Goal: Transaction & Acquisition: Purchase product/service

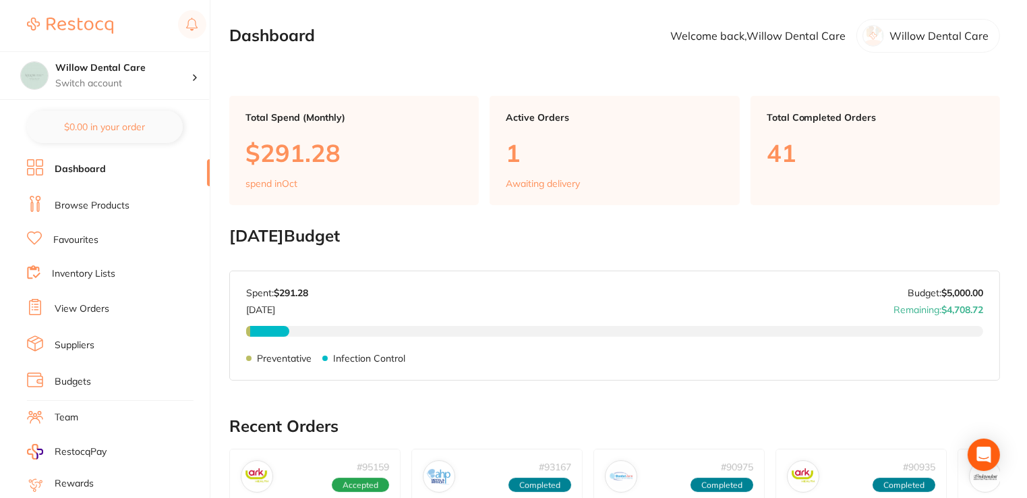
click at [84, 205] on link "Browse Products" at bounding box center [92, 205] width 75 height 13
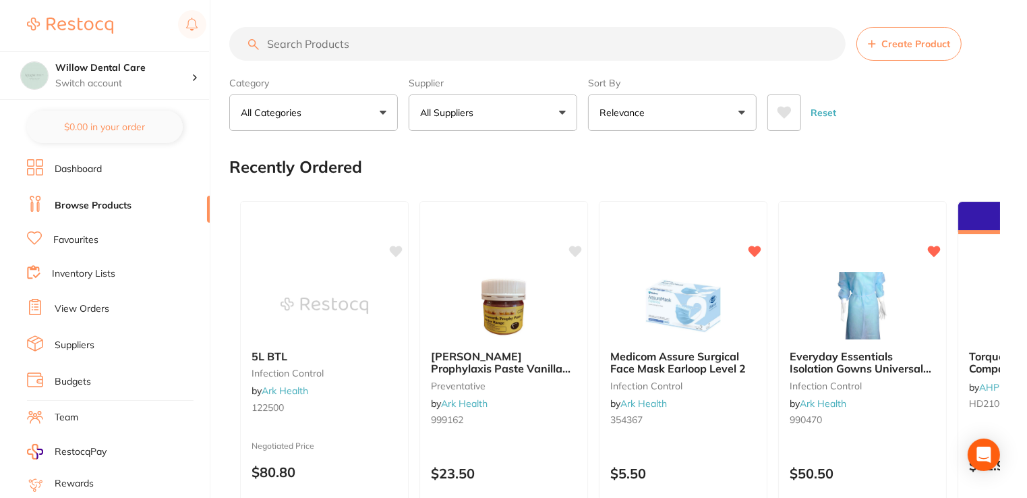
click at [542, 50] on input "search" at bounding box center [537, 44] width 616 height 34
type input "Ortho elastics"
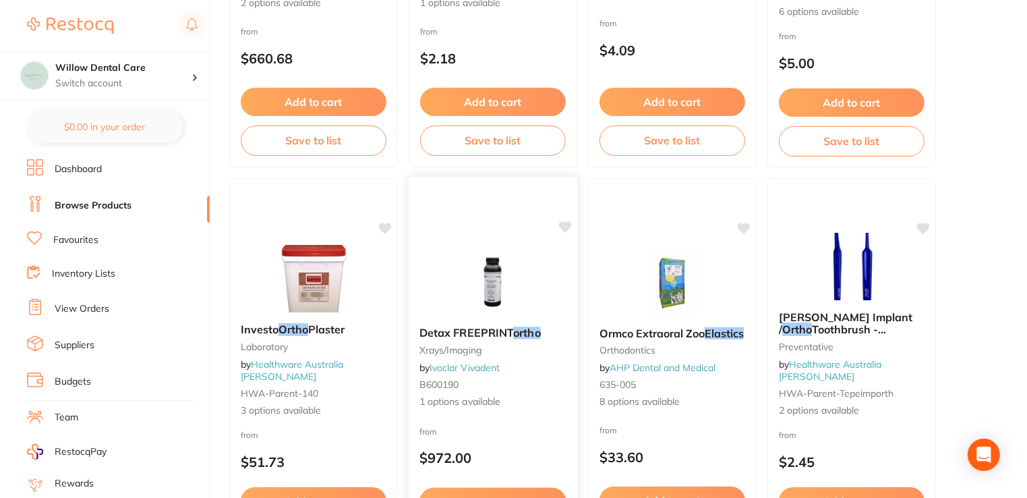
scroll to position [944, 0]
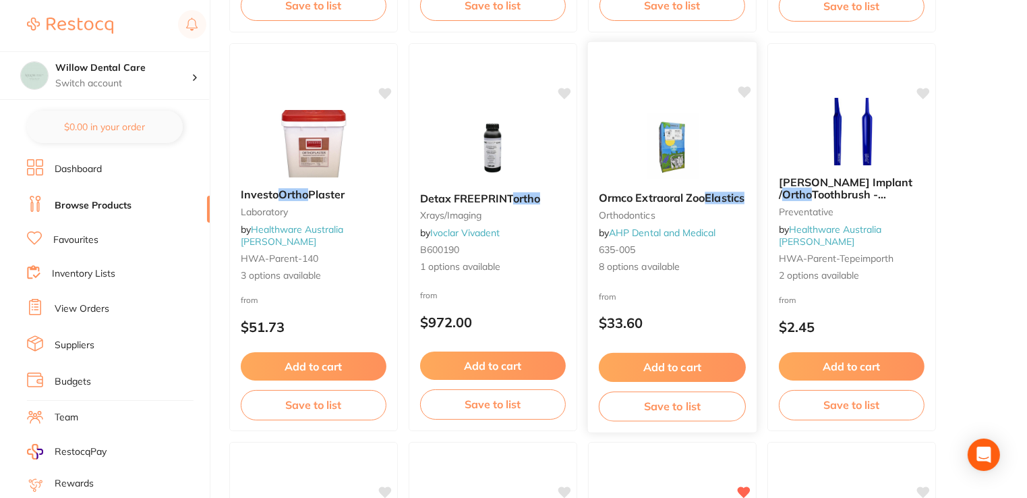
click at [679, 196] on span "Ormco Extraoral Zoo" at bounding box center [652, 197] width 107 height 13
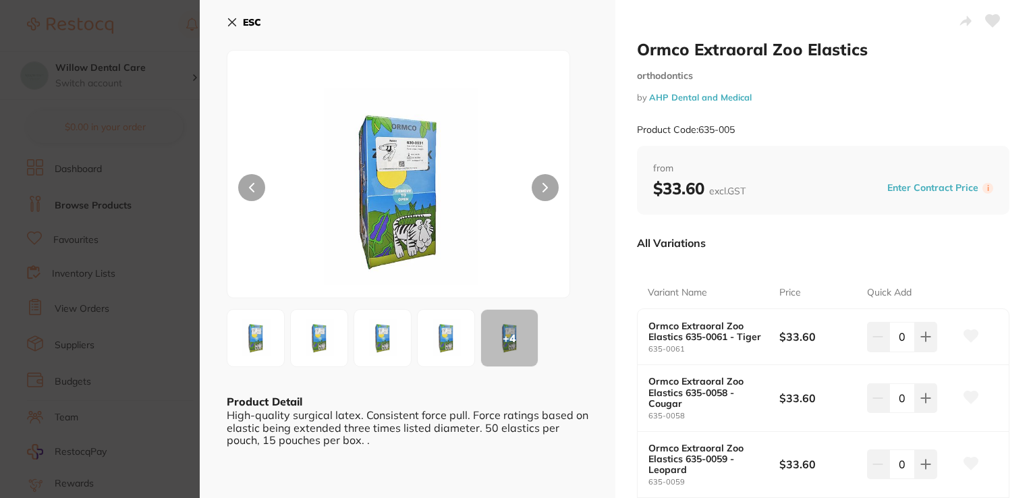
click at [442, 339] on img at bounding box center [446, 338] width 49 height 49
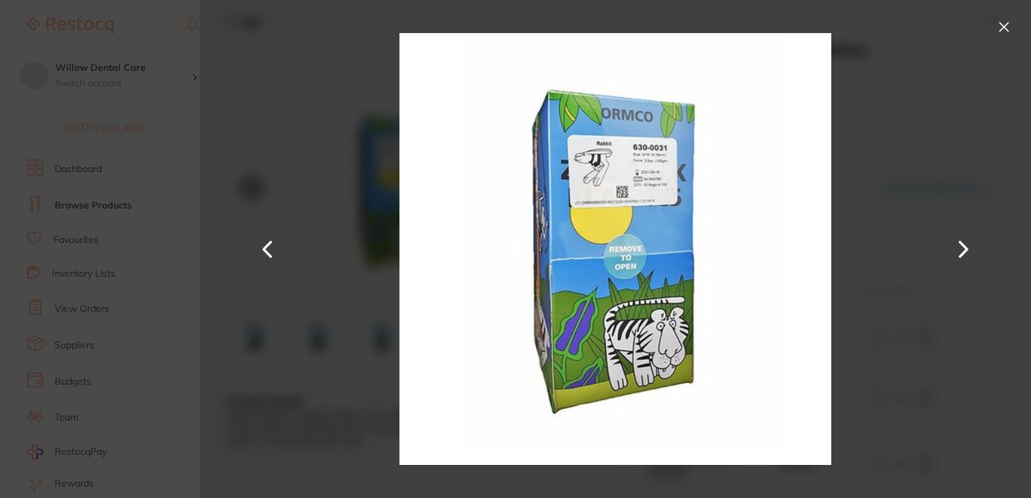
click at [999, 26] on button at bounding box center [1004, 27] width 22 height 22
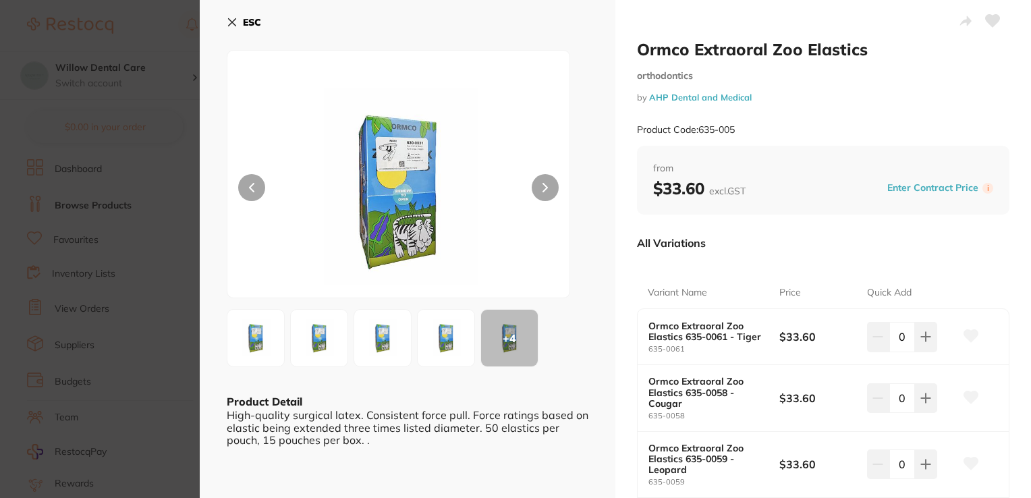
click at [256, 341] on img at bounding box center [255, 338] width 49 height 49
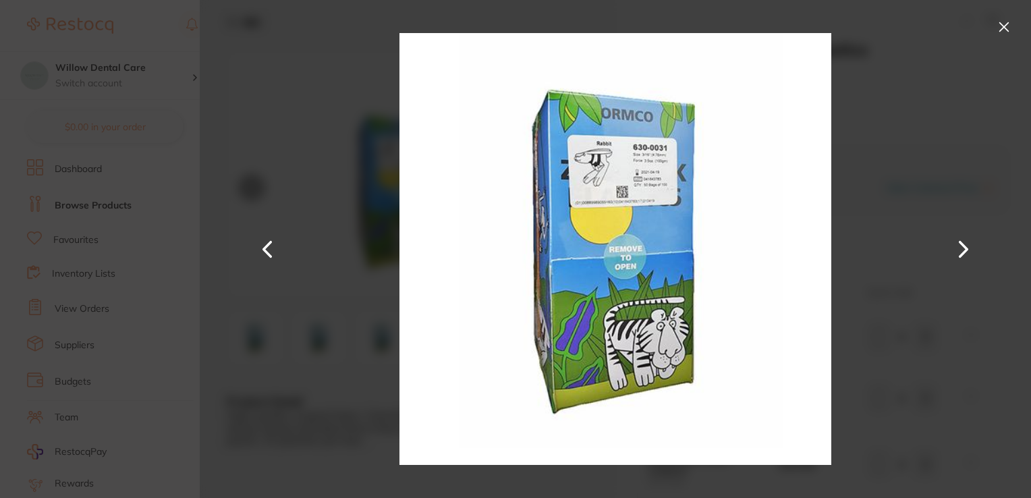
click at [997, 24] on button at bounding box center [1004, 27] width 22 height 22
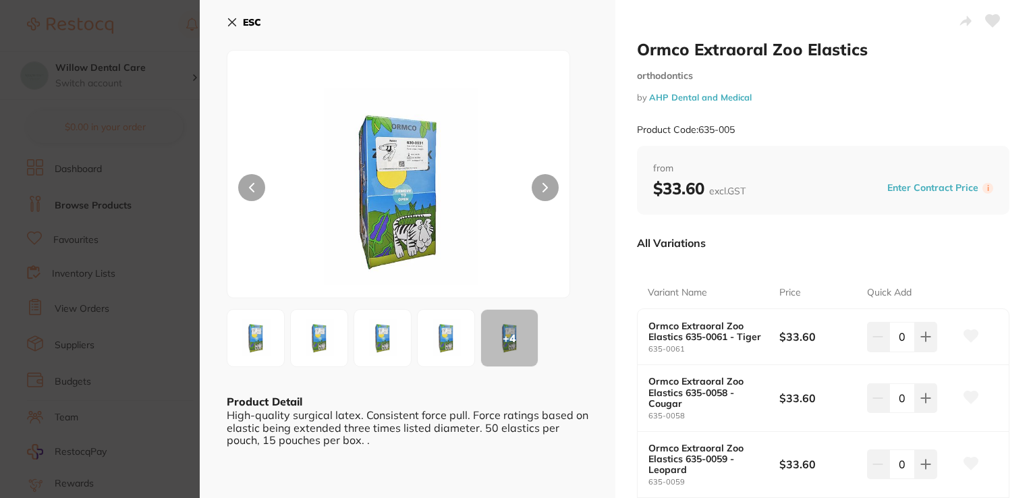
click at [297, 341] on img at bounding box center [319, 338] width 49 height 49
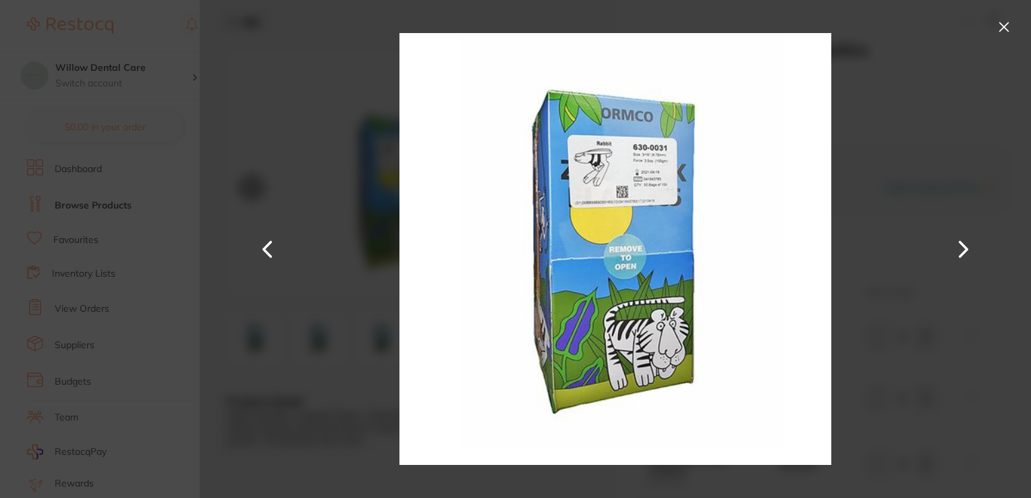
click at [1004, 22] on button at bounding box center [1004, 27] width 22 height 22
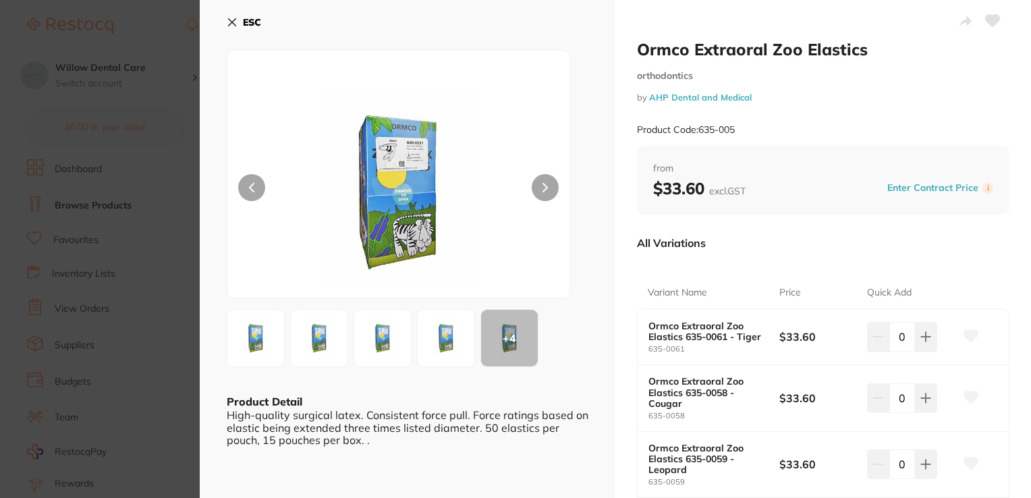
click at [231, 17] on icon at bounding box center [232, 22] width 11 height 11
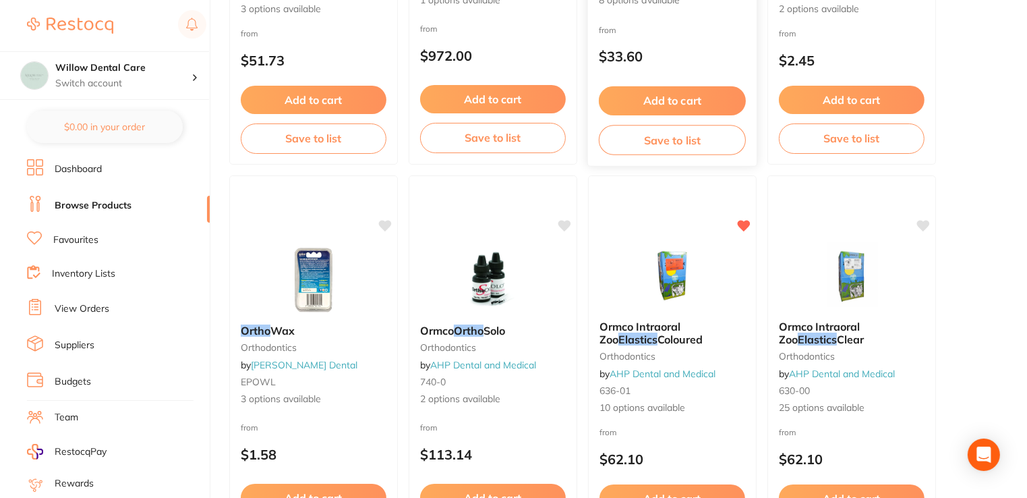
scroll to position [1214, 0]
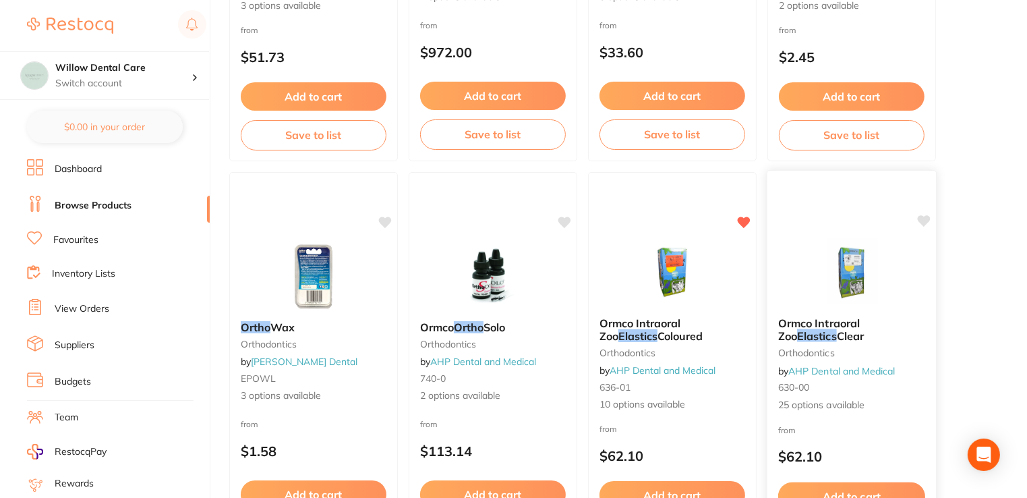
click at [844, 323] on span "Ormco Intraoral Zoo" at bounding box center [819, 329] width 82 height 26
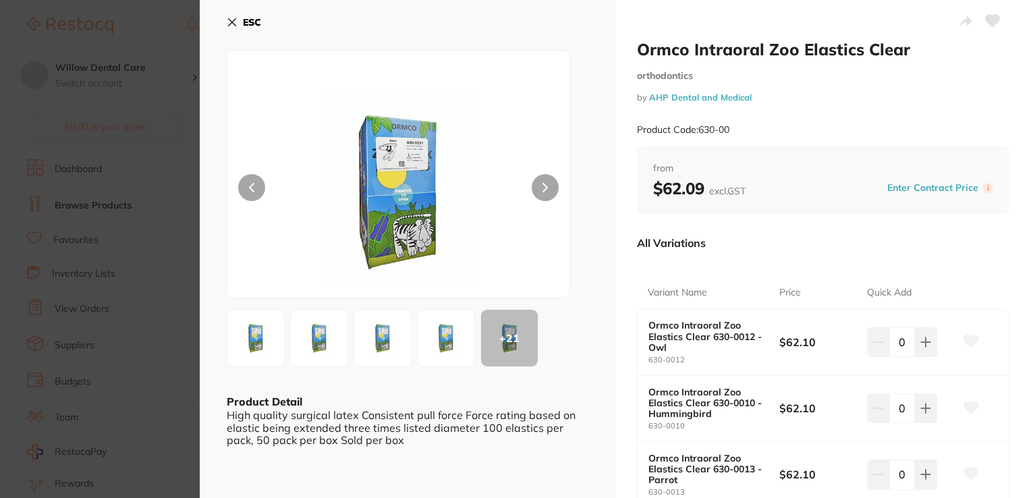
click at [229, 20] on icon at bounding box center [232, 22] width 7 height 7
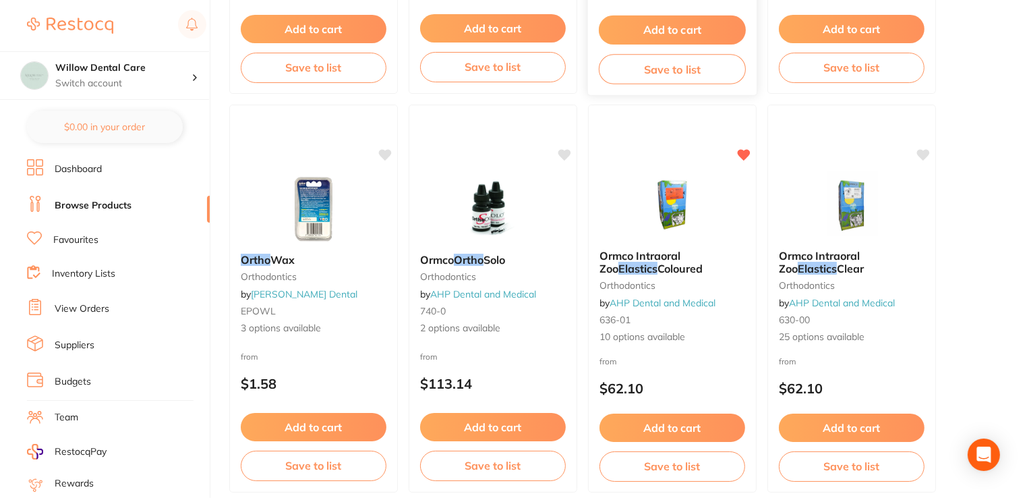
scroll to position [1416, 0]
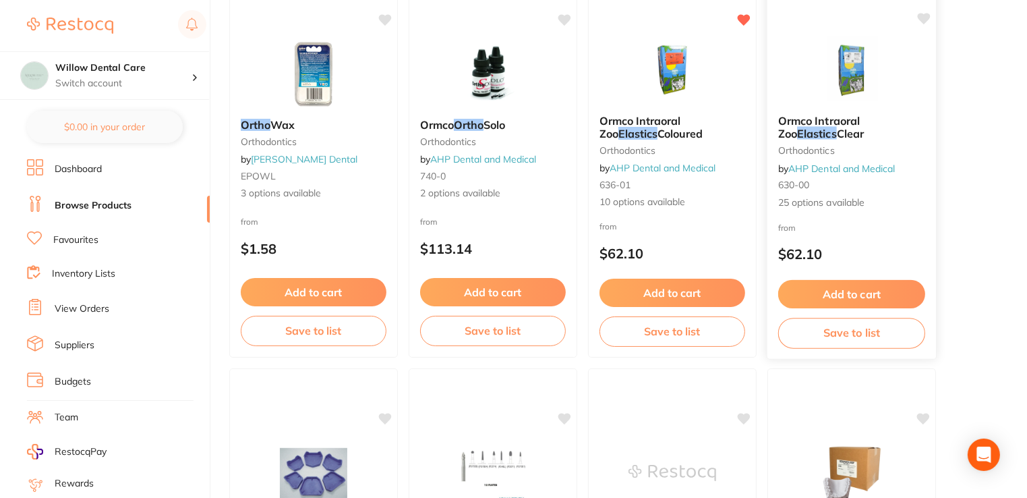
click at [844, 122] on span "Ormco Intraoral Zoo" at bounding box center [819, 127] width 82 height 26
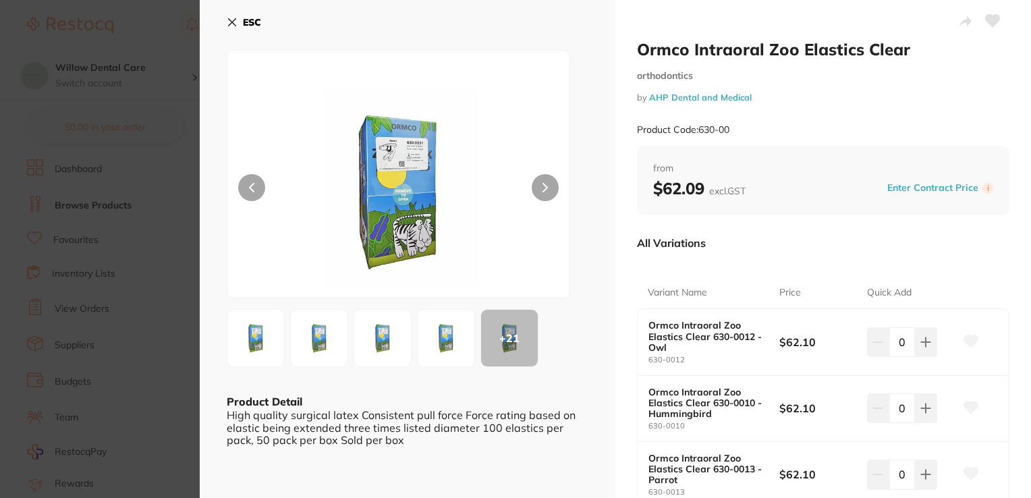
scroll to position [135, 0]
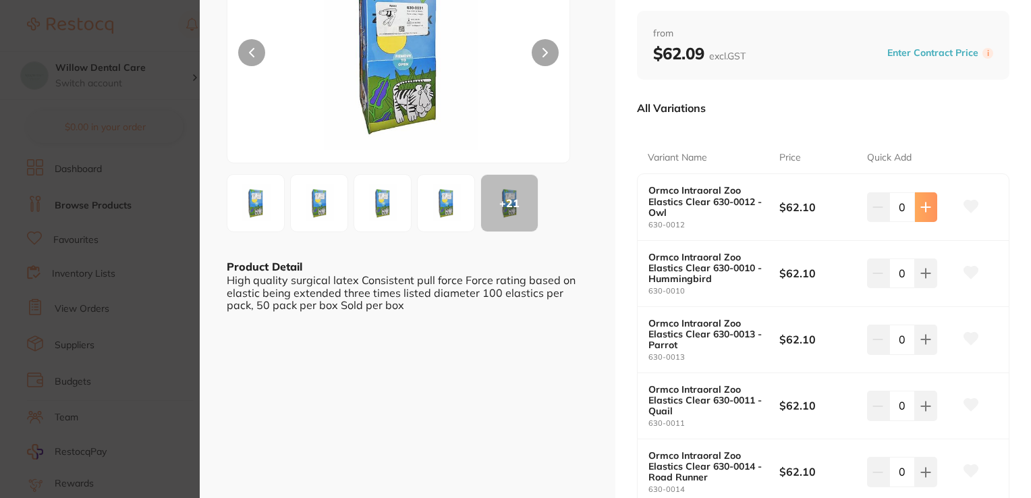
click at [917, 215] on button at bounding box center [926, 207] width 22 height 30
type input "1"
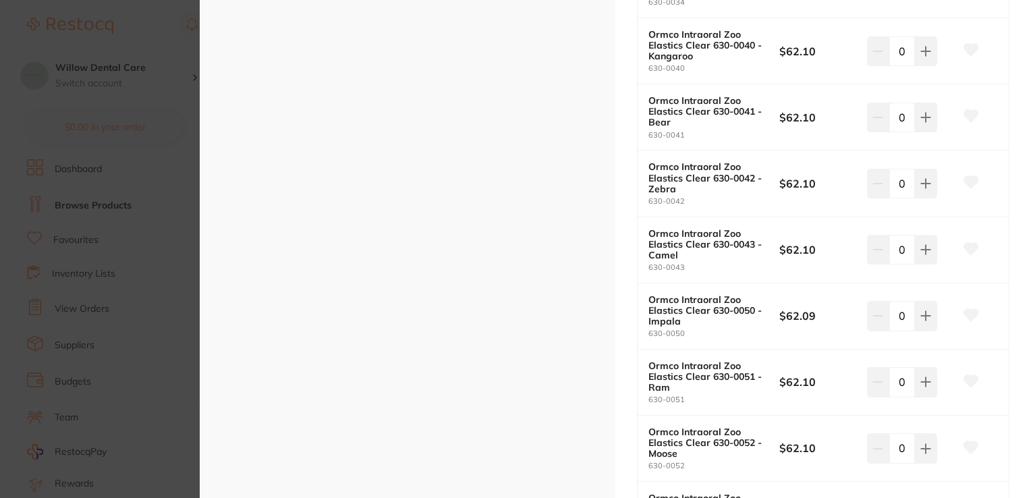
scroll to position [1821, 0]
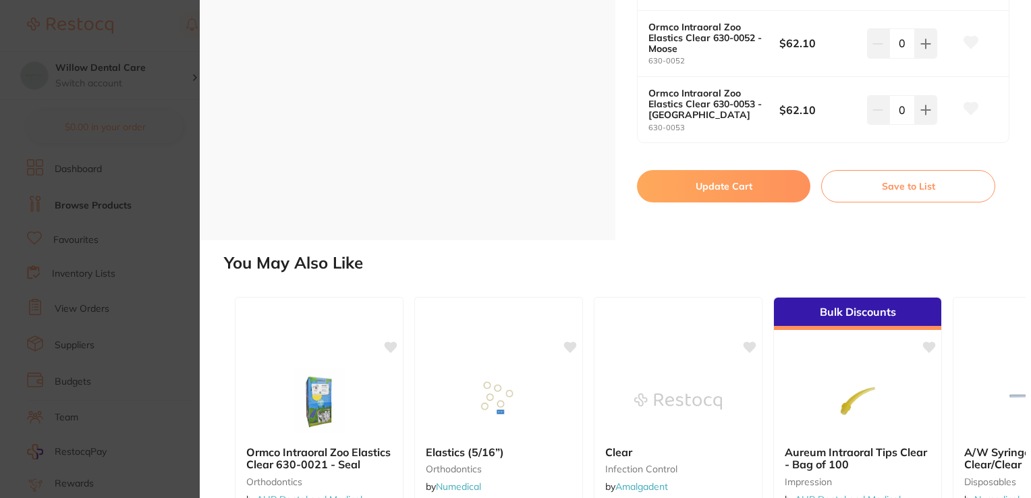
click at [730, 182] on button "Update Cart" at bounding box center [723, 186] width 173 height 32
checkbox input "false"
